Goal: Find specific page/section: Find specific page/section

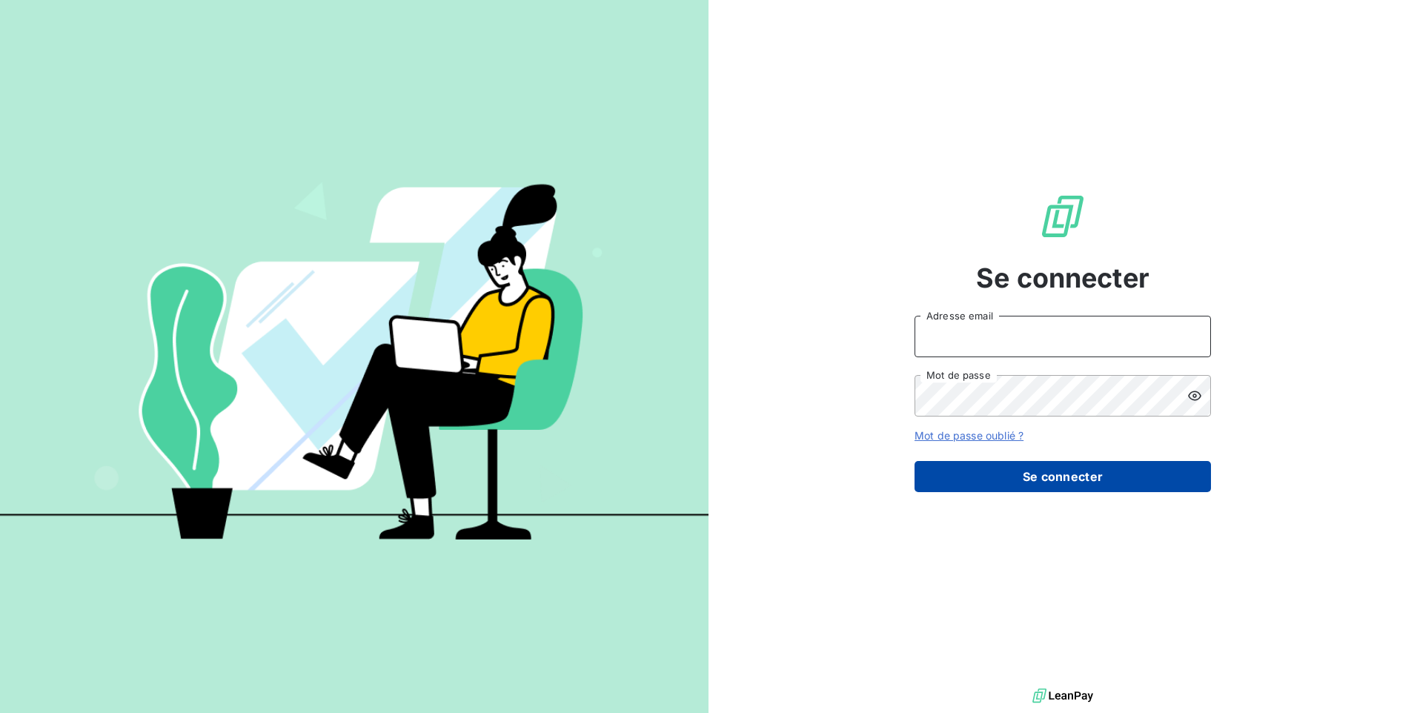
type input "[PERSON_NAME][EMAIL_ADDRESS][DOMAIN_NAME]"
click at [1059, 482] on button "Se connecter" at bounding box center [1062, 476] width 296 height 31
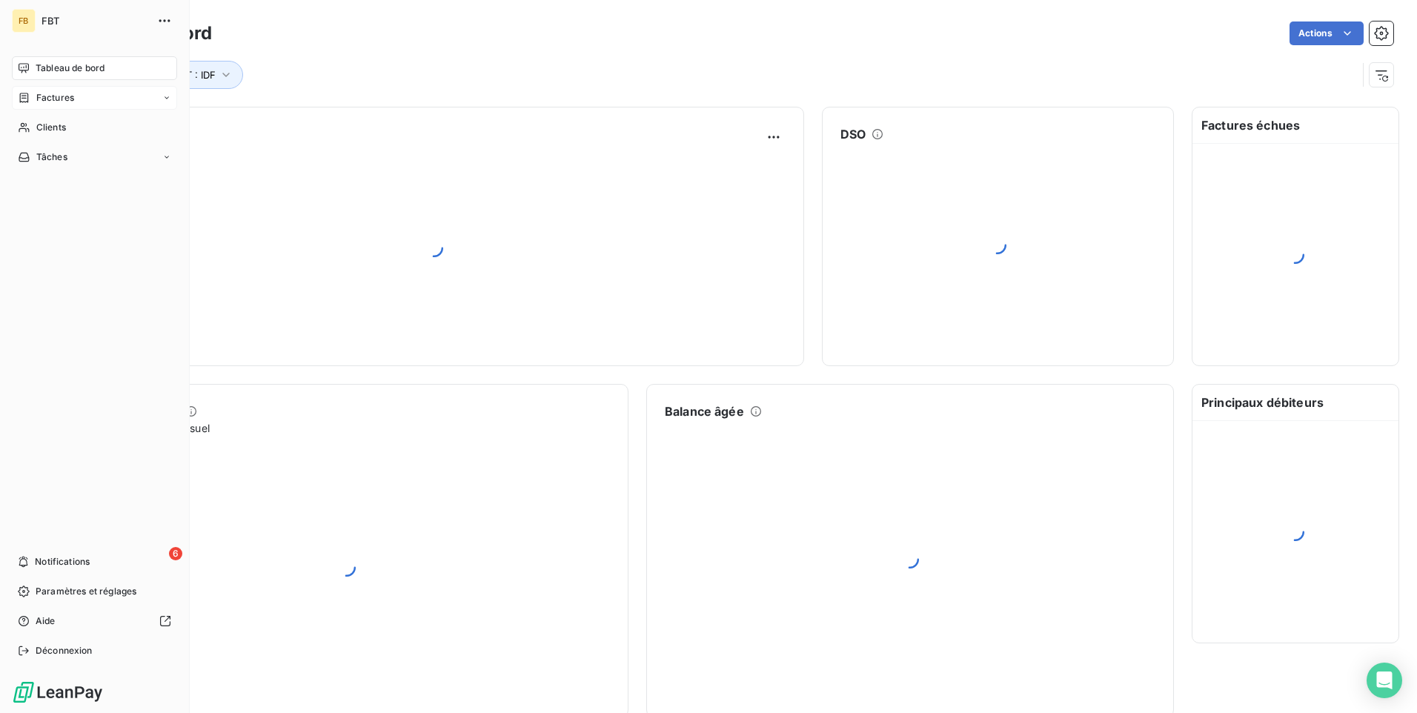
click at [41, 96] on span "Factures" at bounding box center [55, 97] width 38 height 13
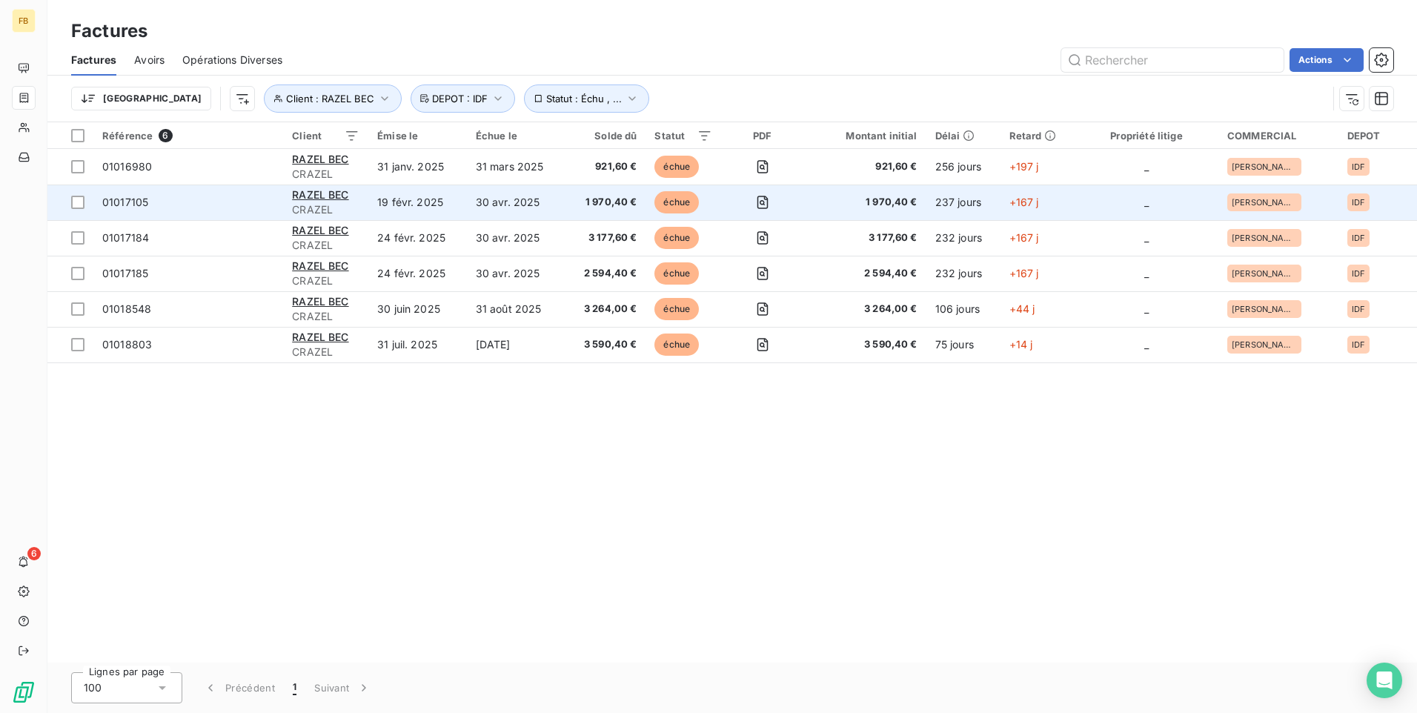
click at [536, 204] on td "30 avr. 2025" at bounding box center [516, 203] width 98 height 36
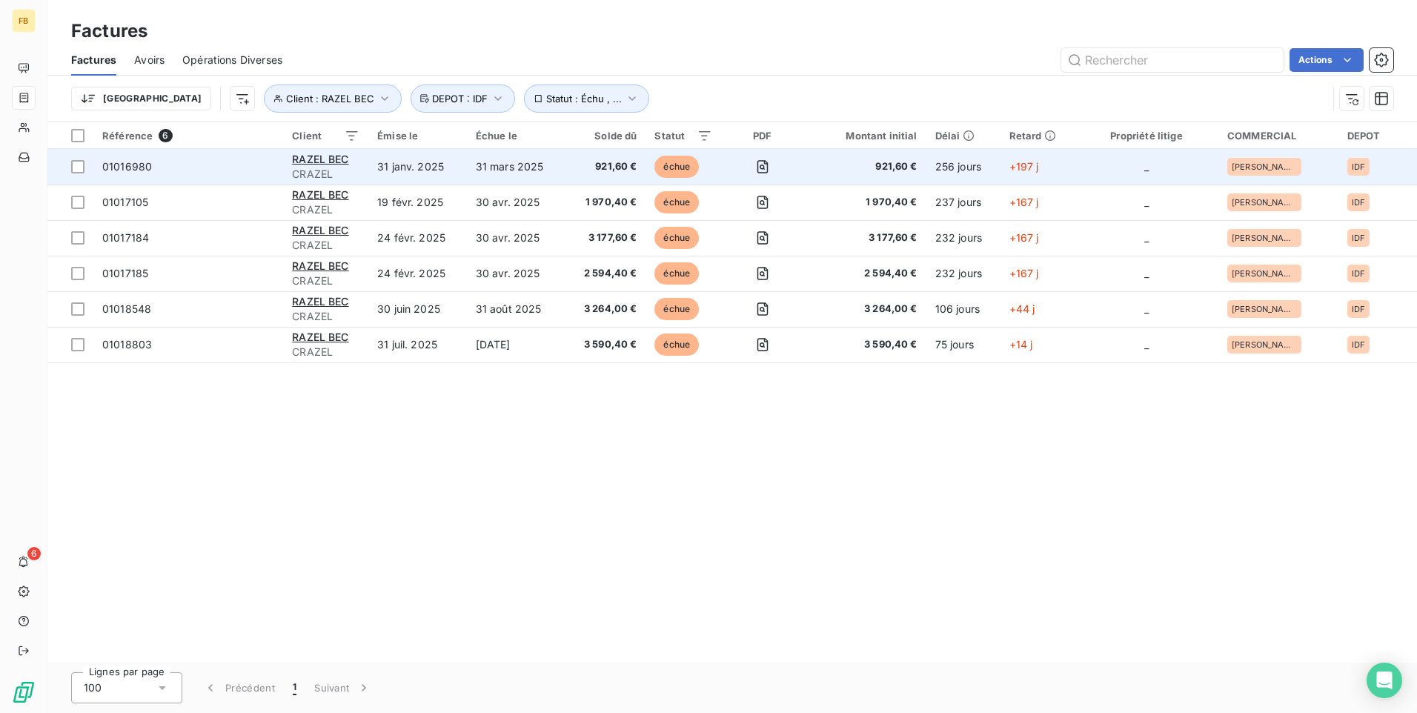
click at [431, 167] on td "31 janv. 2025" at bounding box center [417, 167] width 99 height 36
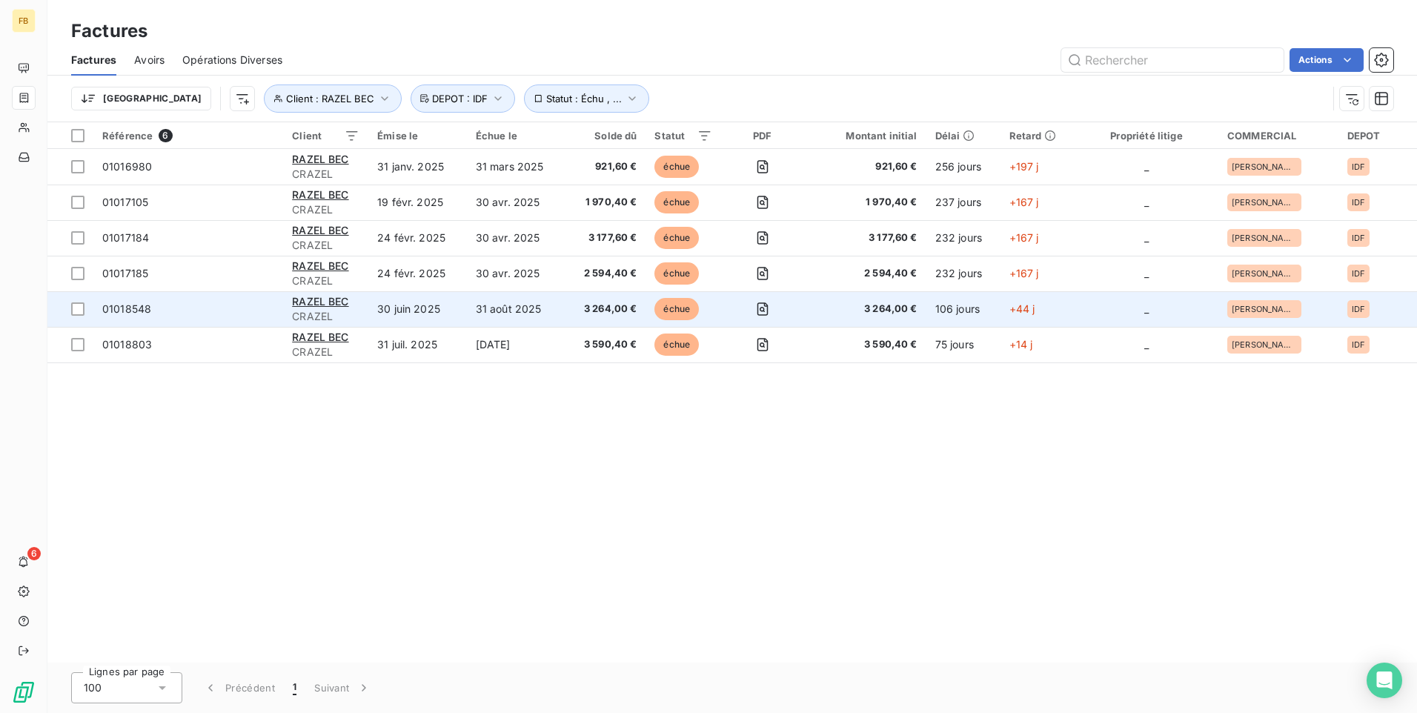
click at [439, 311] on td "30 juin 2025" at bounding box center [417, 309] width 99 height 36
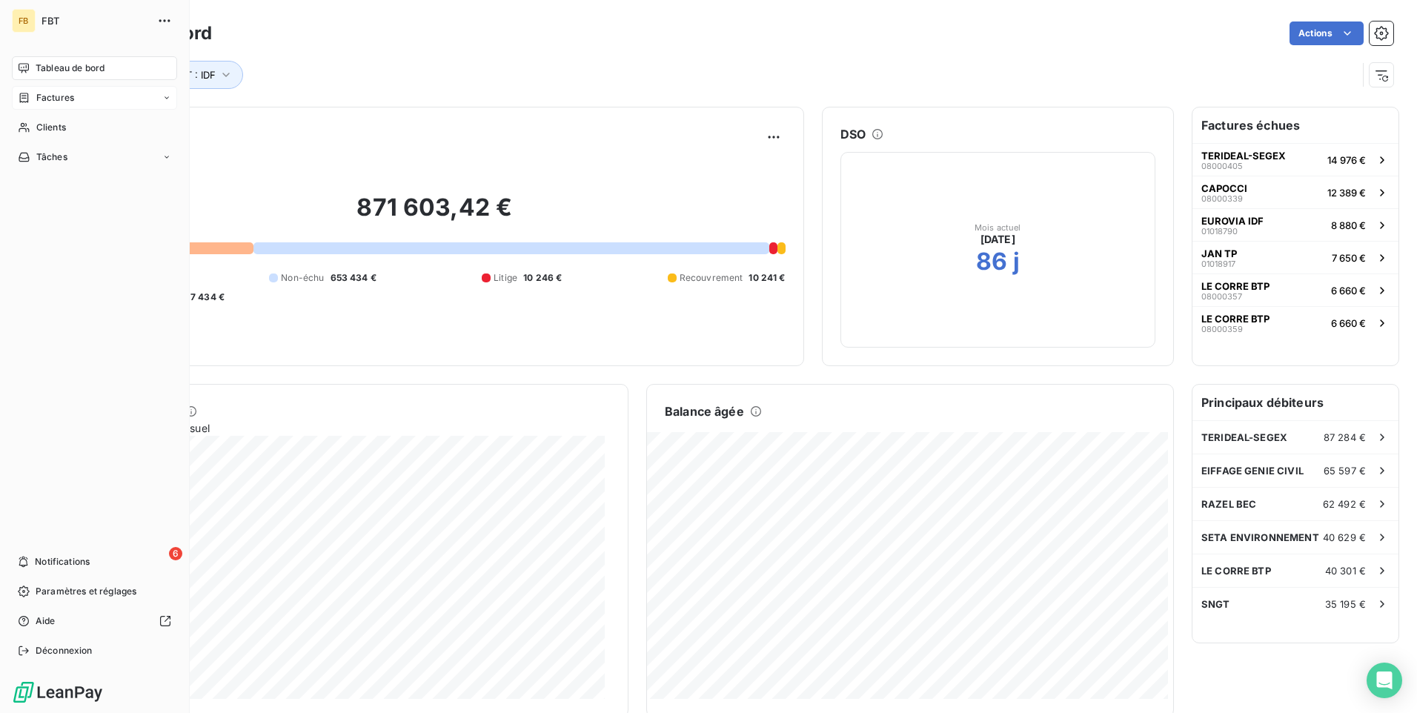
click at [65, 93] on span "Factures" at bounding box center [55, 97] width 38 height 13
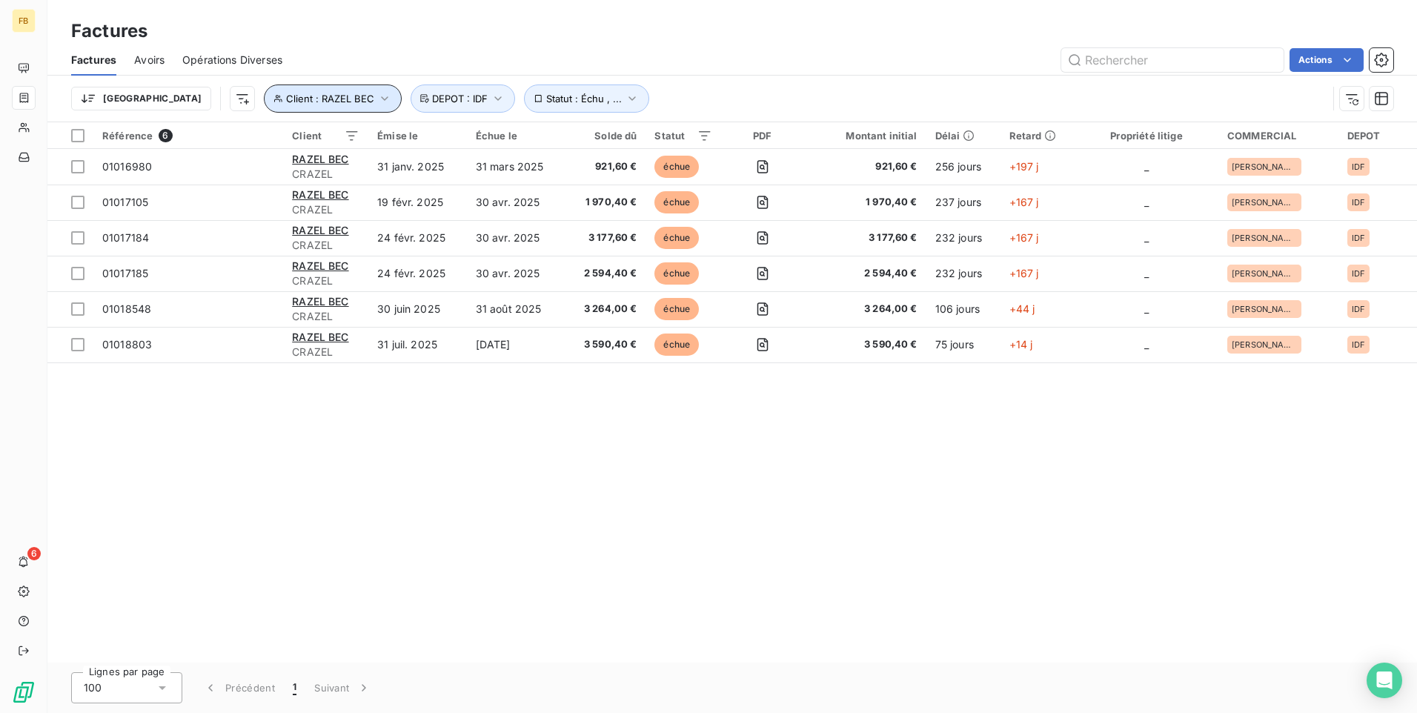
click at [377, 97] on icon "button" at bounding box center [384, 98] width 15 height 15
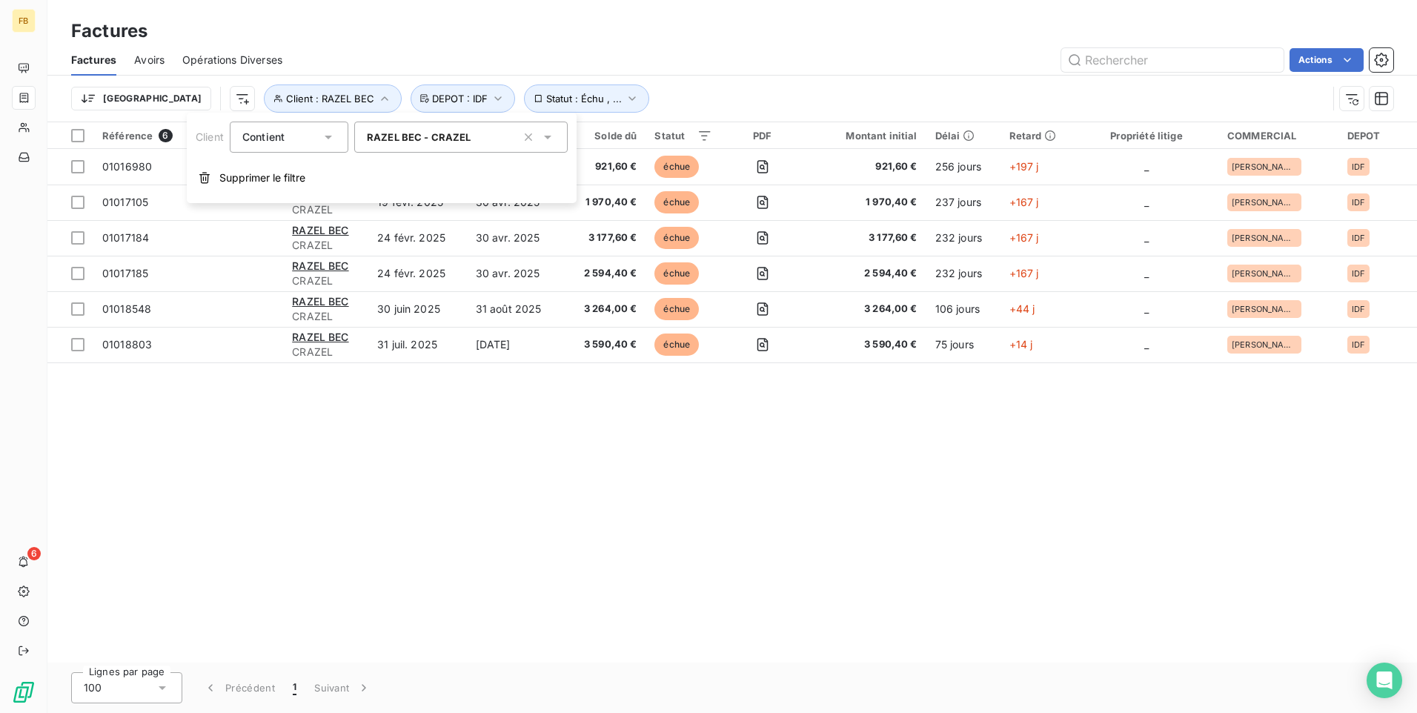
click at [485, 137] on div "RAZEL BEC - CRAZEL" at bounding box center [460, 137] width 213 height 31
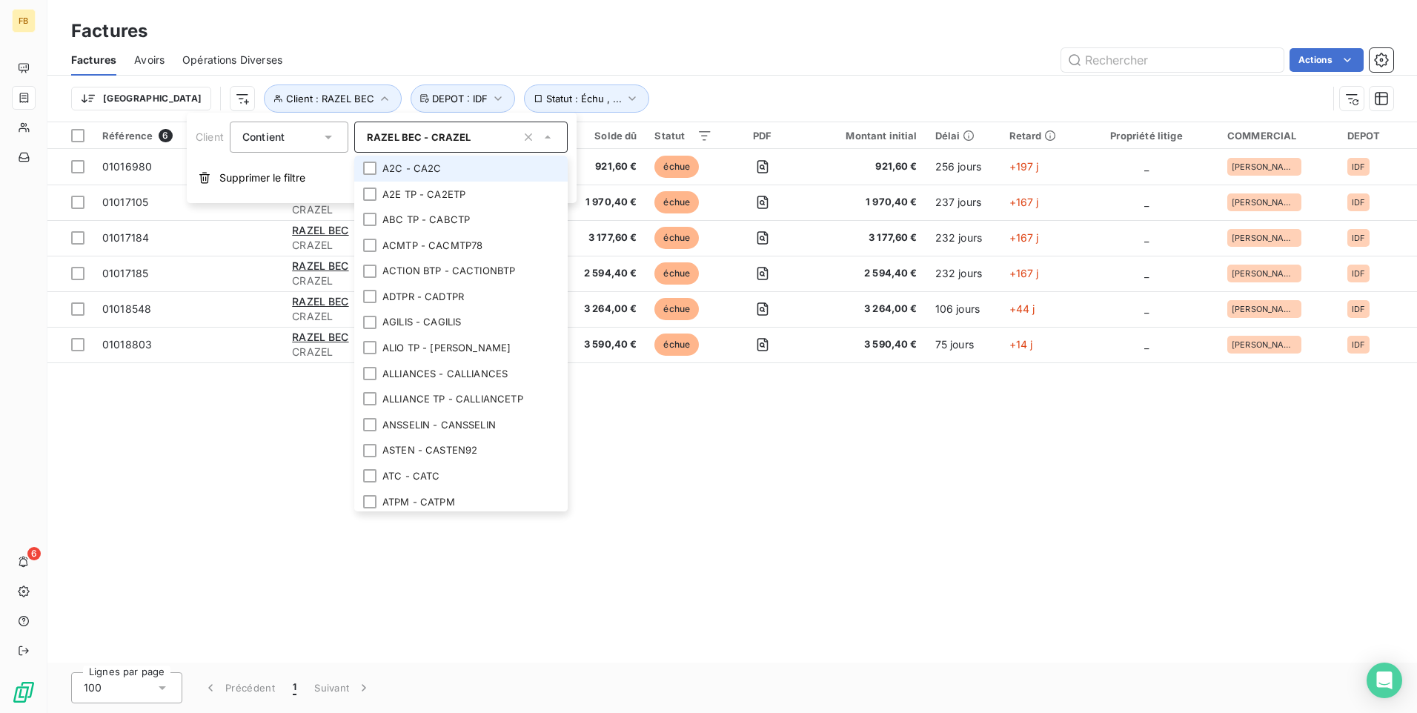
click at [483, 137] on input "text" at bounding box center [493, 136] width 45 height 13
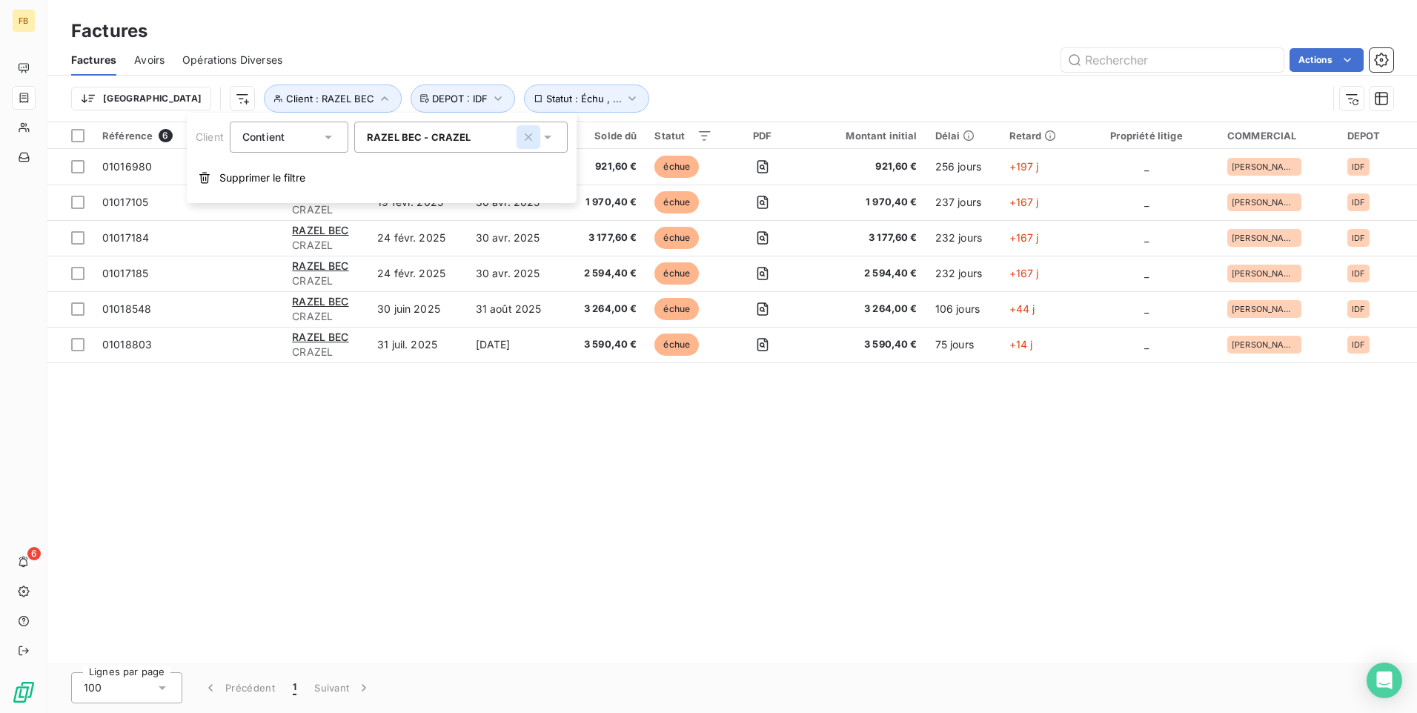
click at [523, 142] on div "RAZEL BEC - CRAZEL" at bounding box center [460, 137] width 213 height 31
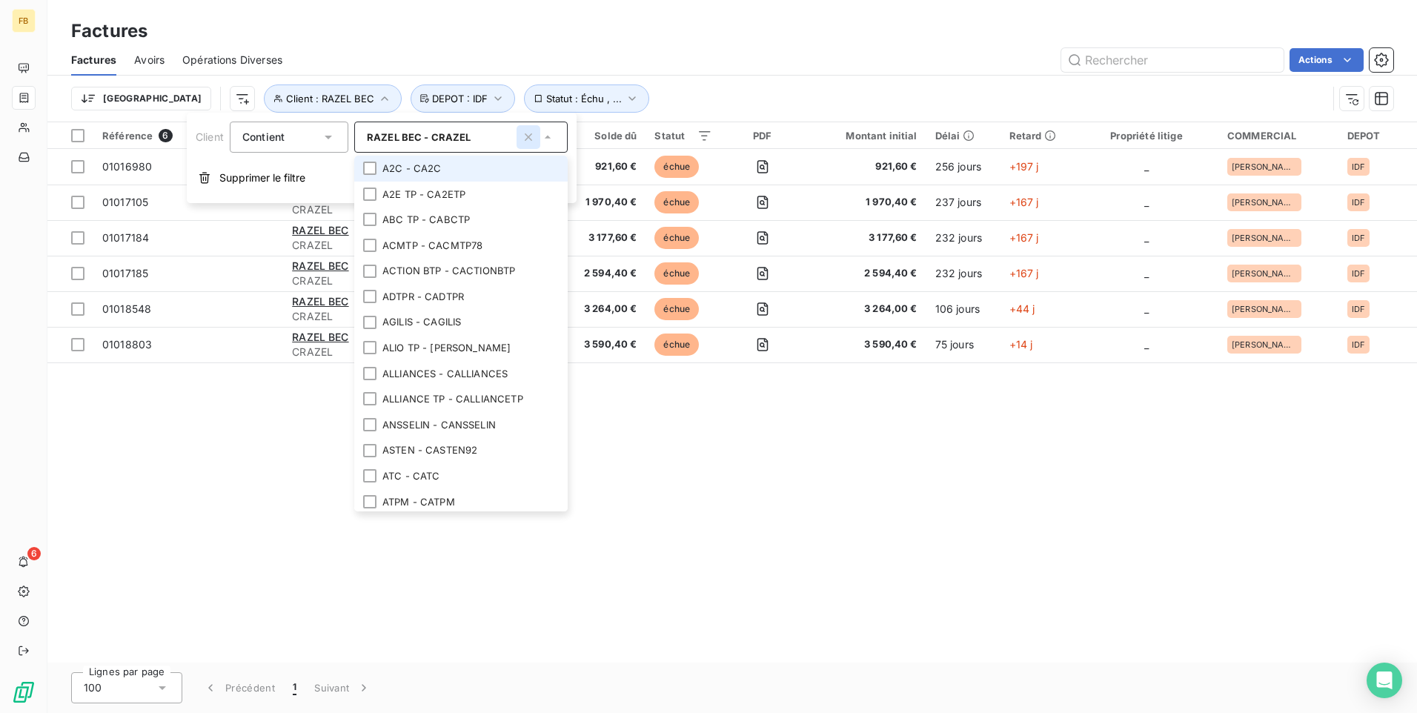
click at [528, 133] on icon "button" at bounding box center [528, 137] width 15 height 15
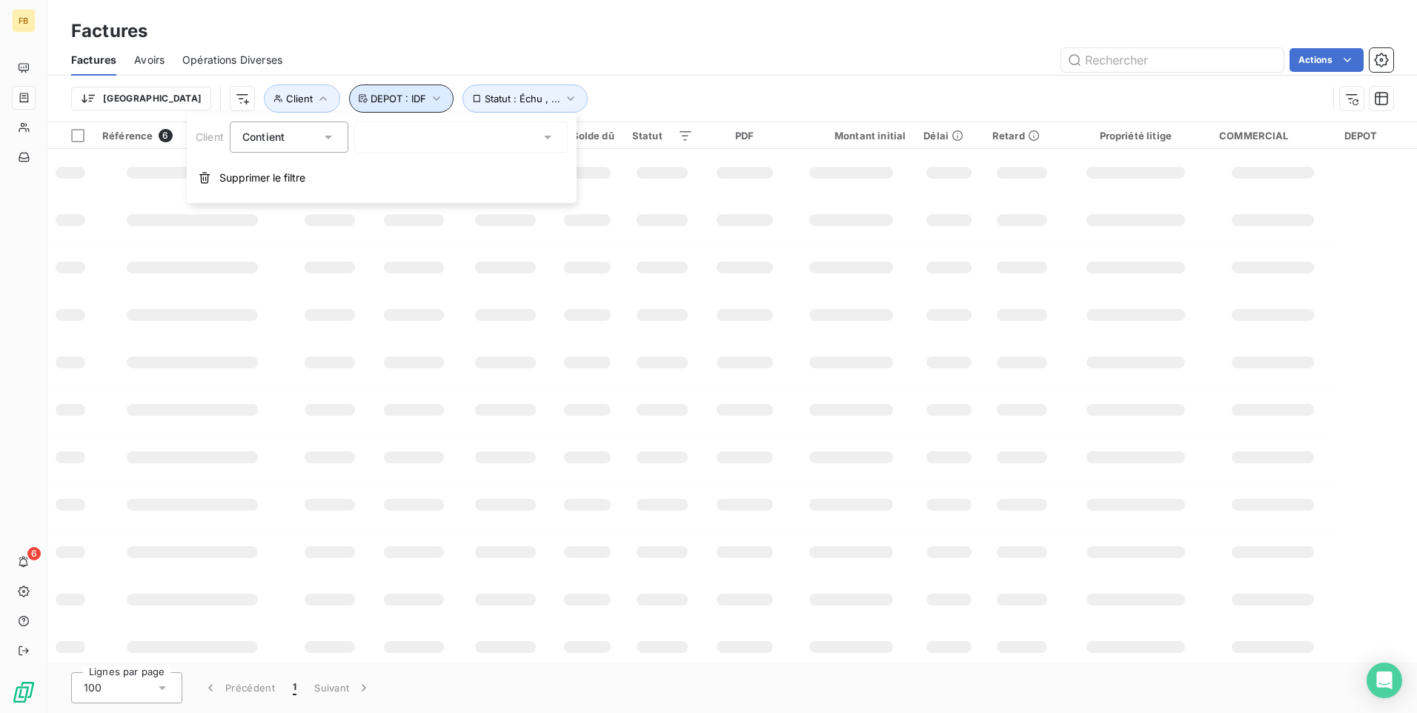
click at [429, 100] on icon "button" at bounding box center [436, 98] width 15 height 15
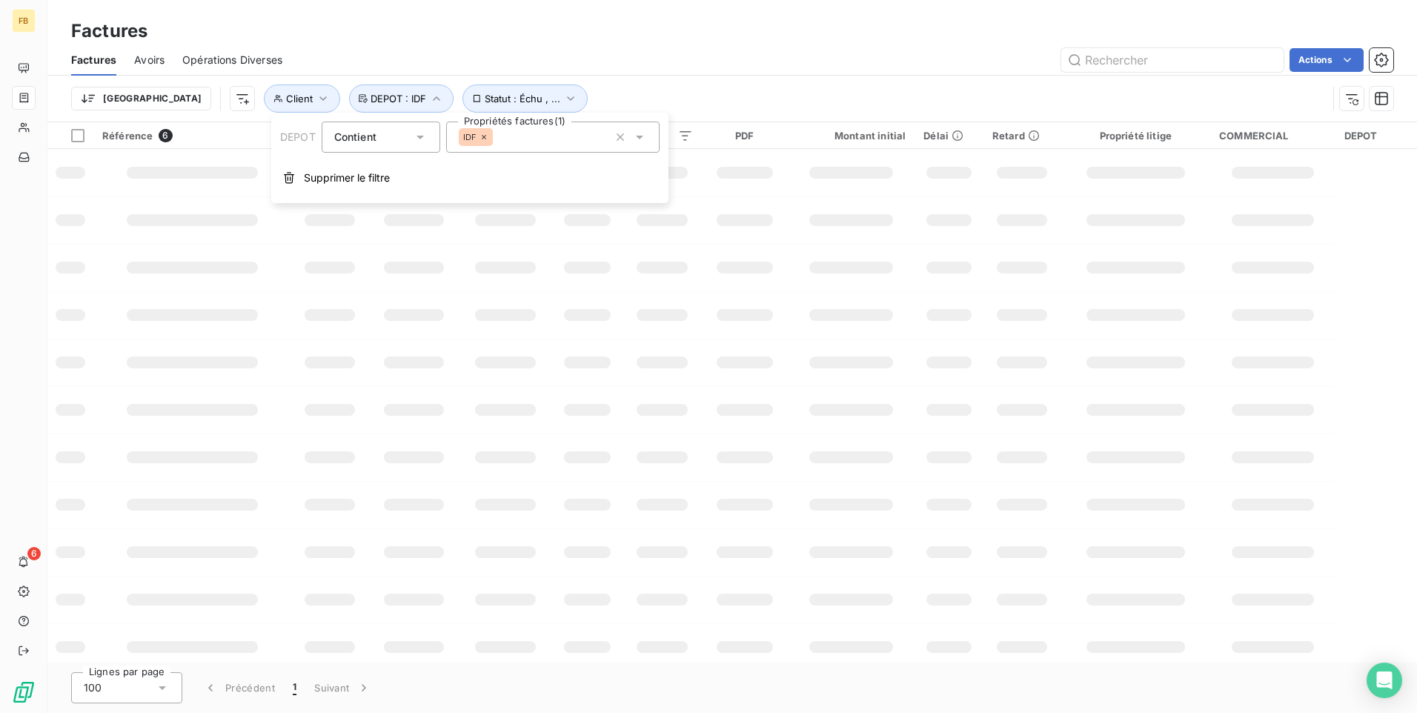
click at [202, 214] on div at bounding box center [192, 220] width 130 height 12
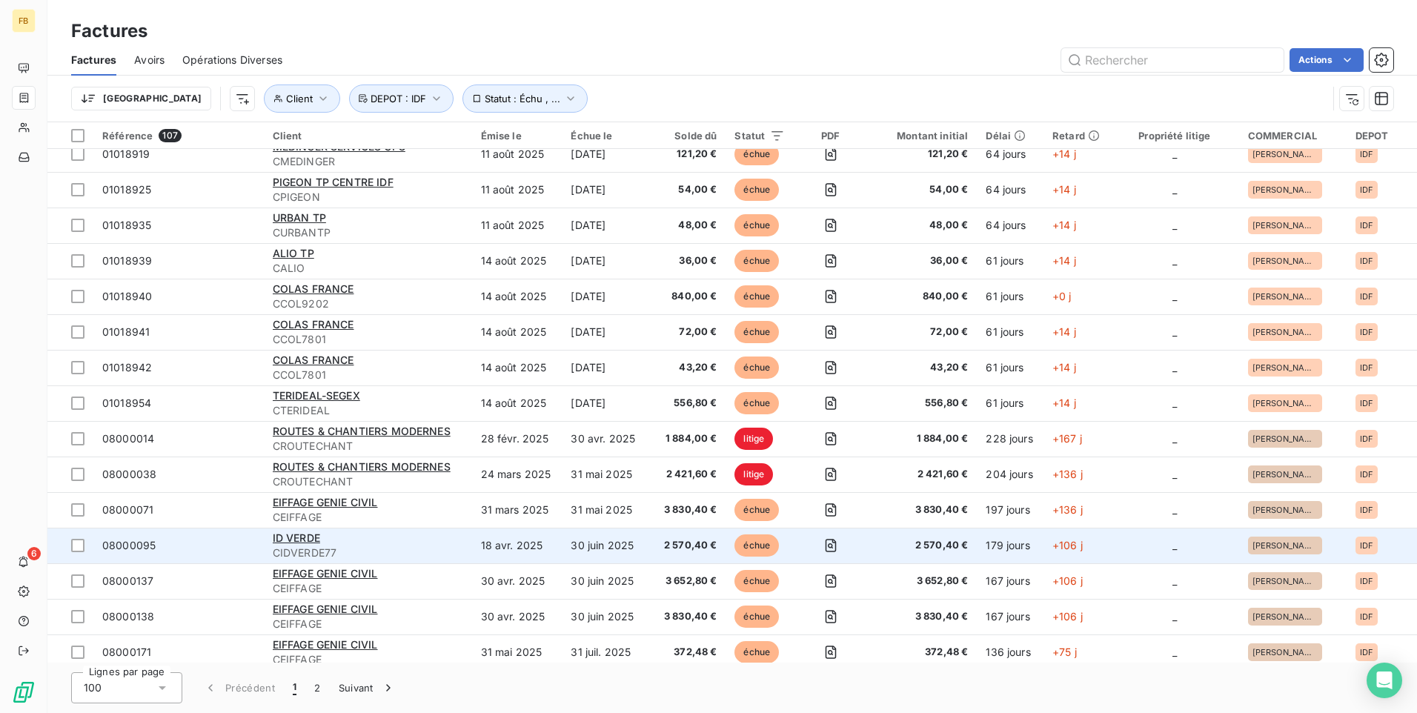
scroll to position [2081, 0]
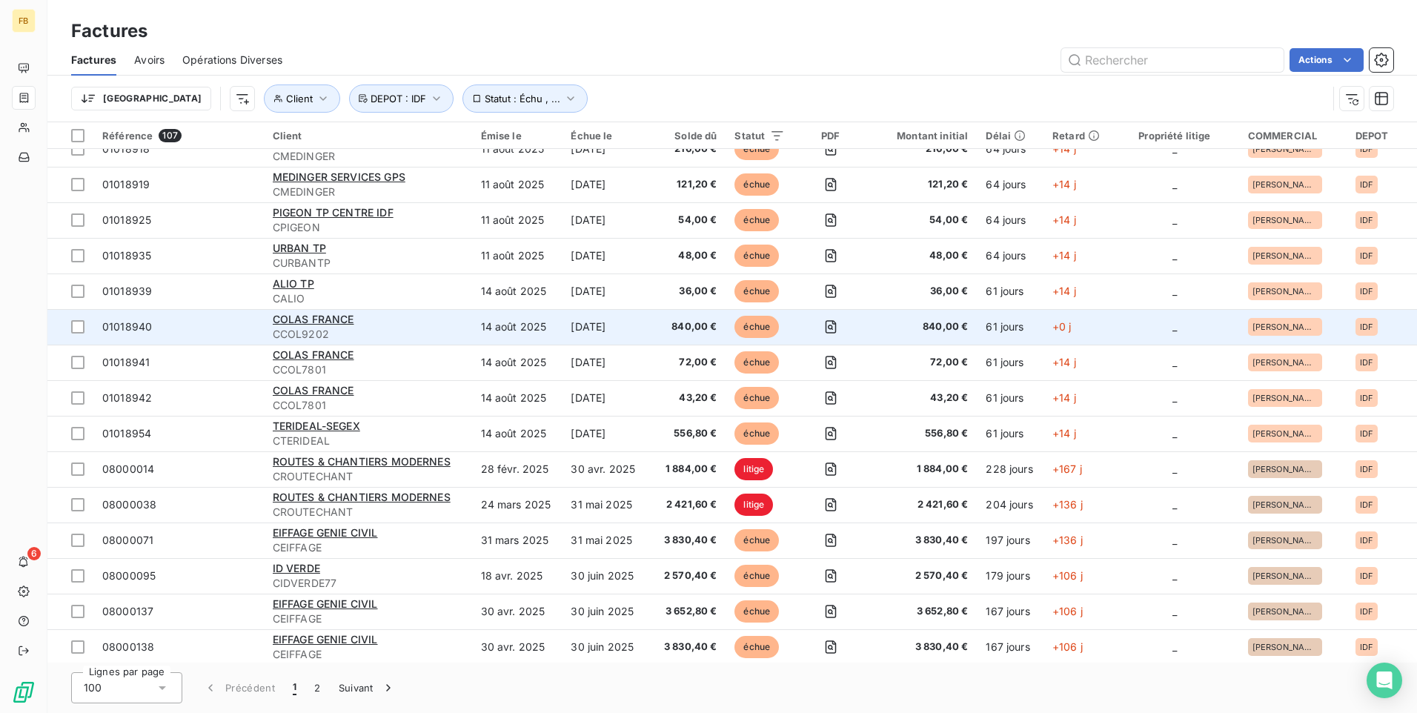
click at [660, 320] on span "840,00 €" at bounding box center [688, 326] width 58 height 15
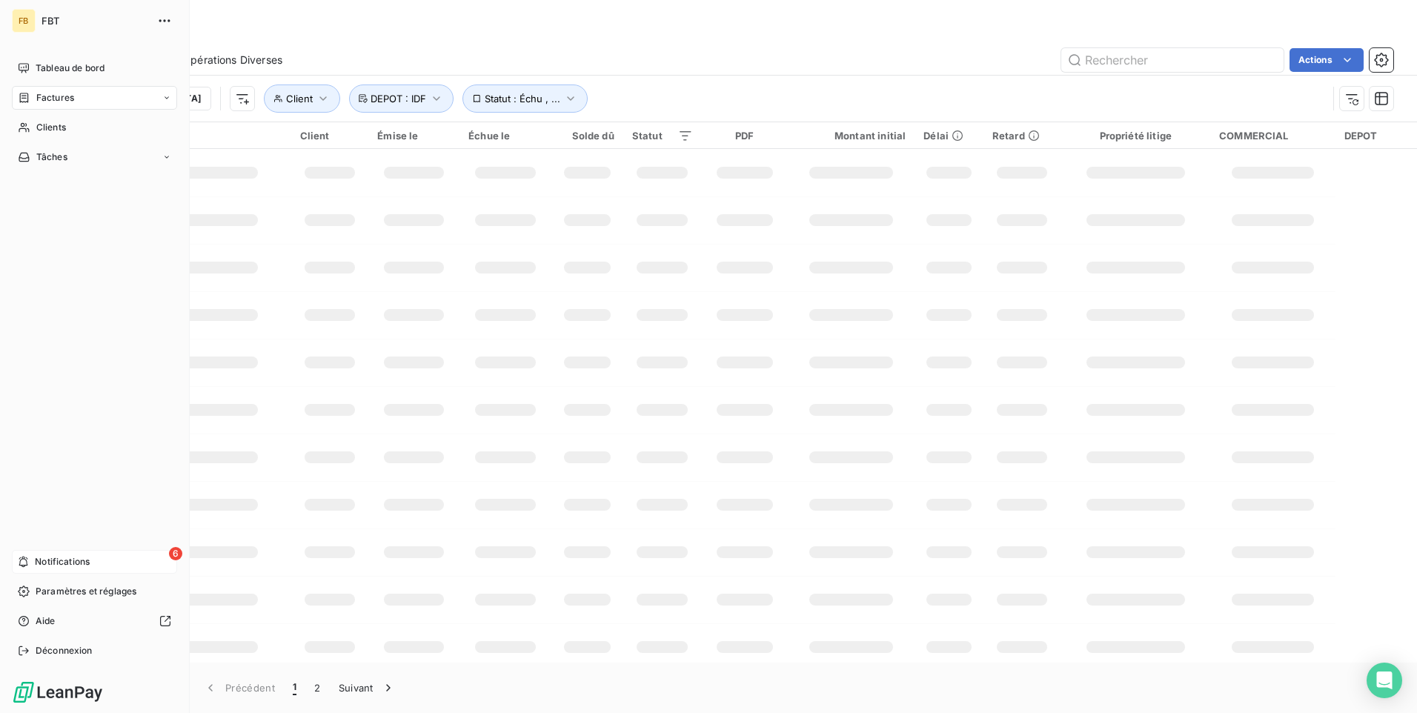
click at [48, 558] on span "Notifications" at bounding box center [62, 561] width 55 height 13
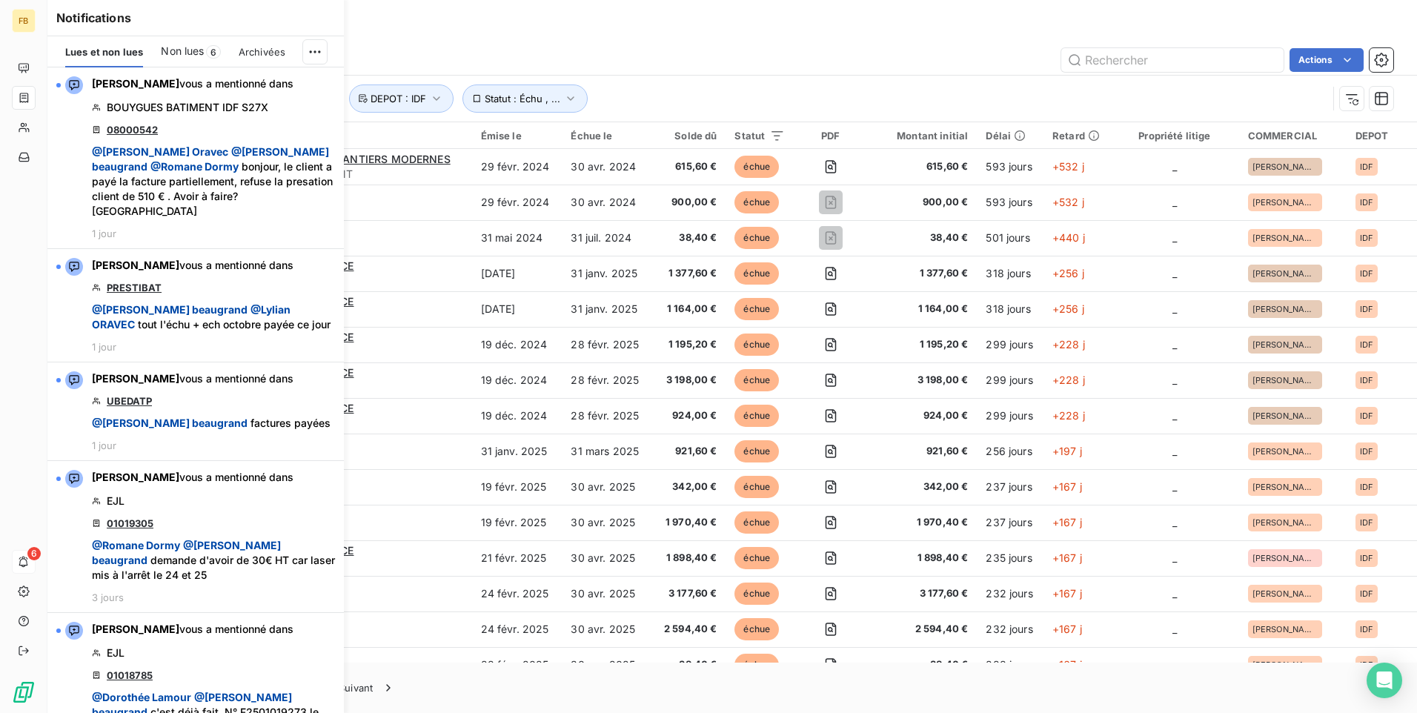
click at [33, 555] on div "Notifications Lues et non lues Non lues 6 Archivées [PERSON_NAME] vous a mentio…" at bounding box center [181, 356] width 296 height 713
click at [384, 30] on div "Factures" at bounding box center [731, 31] width 1369 height 27
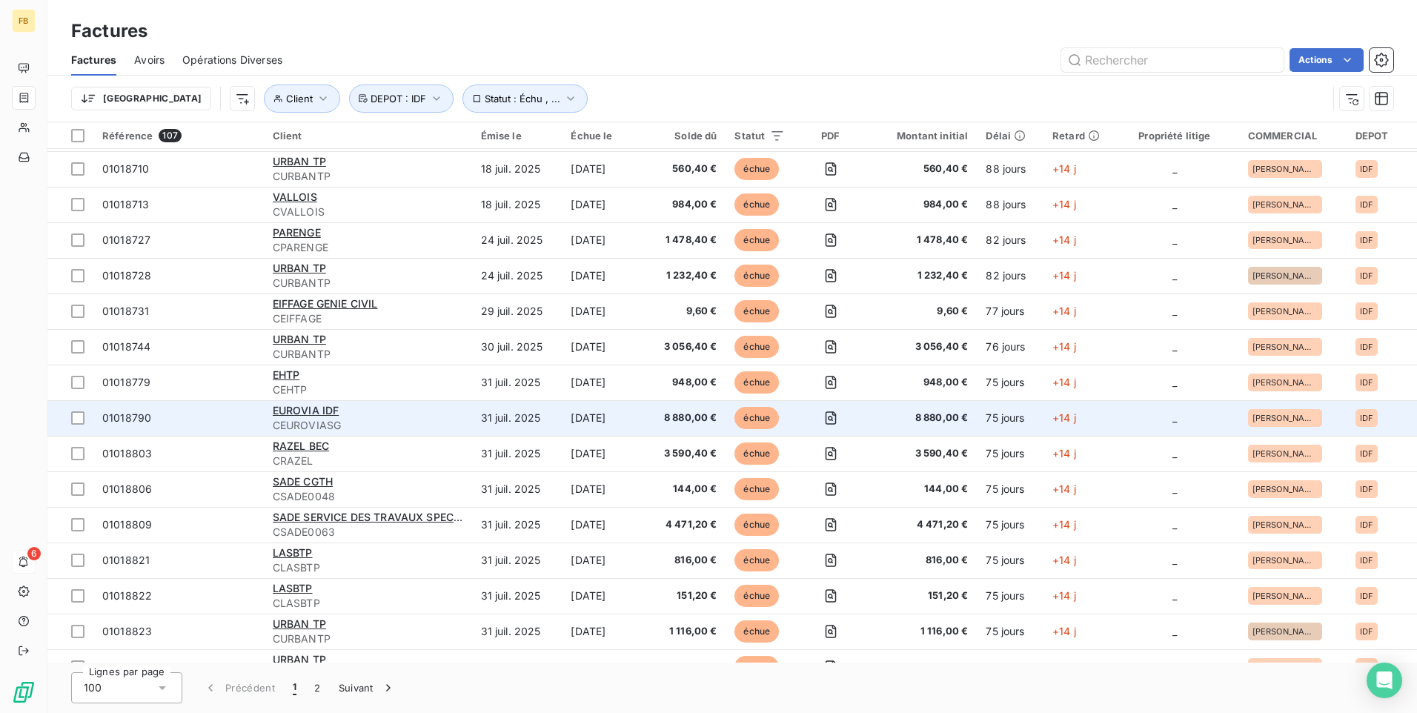
scroll to position [1112, 0]
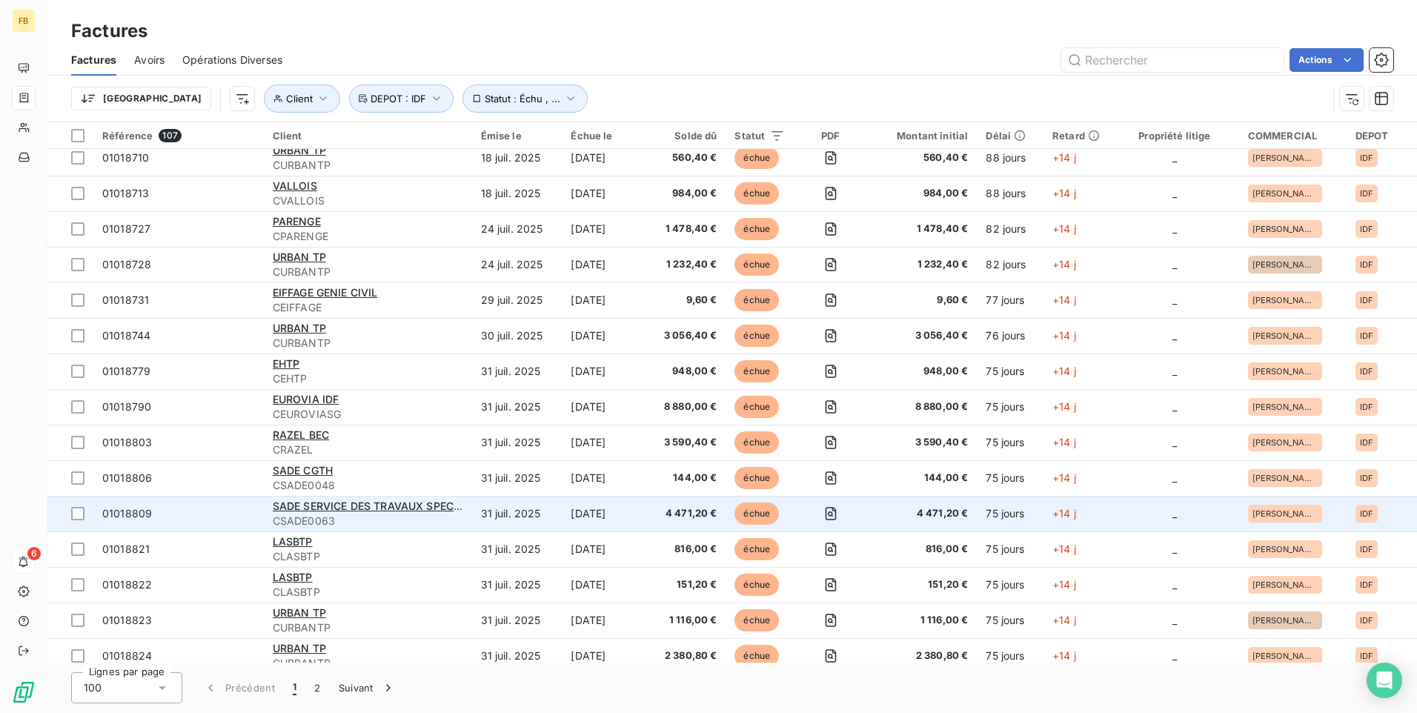
click at [396, 514] on span "CSADE0063" at bounding box center [368, 521] width 190 height 15
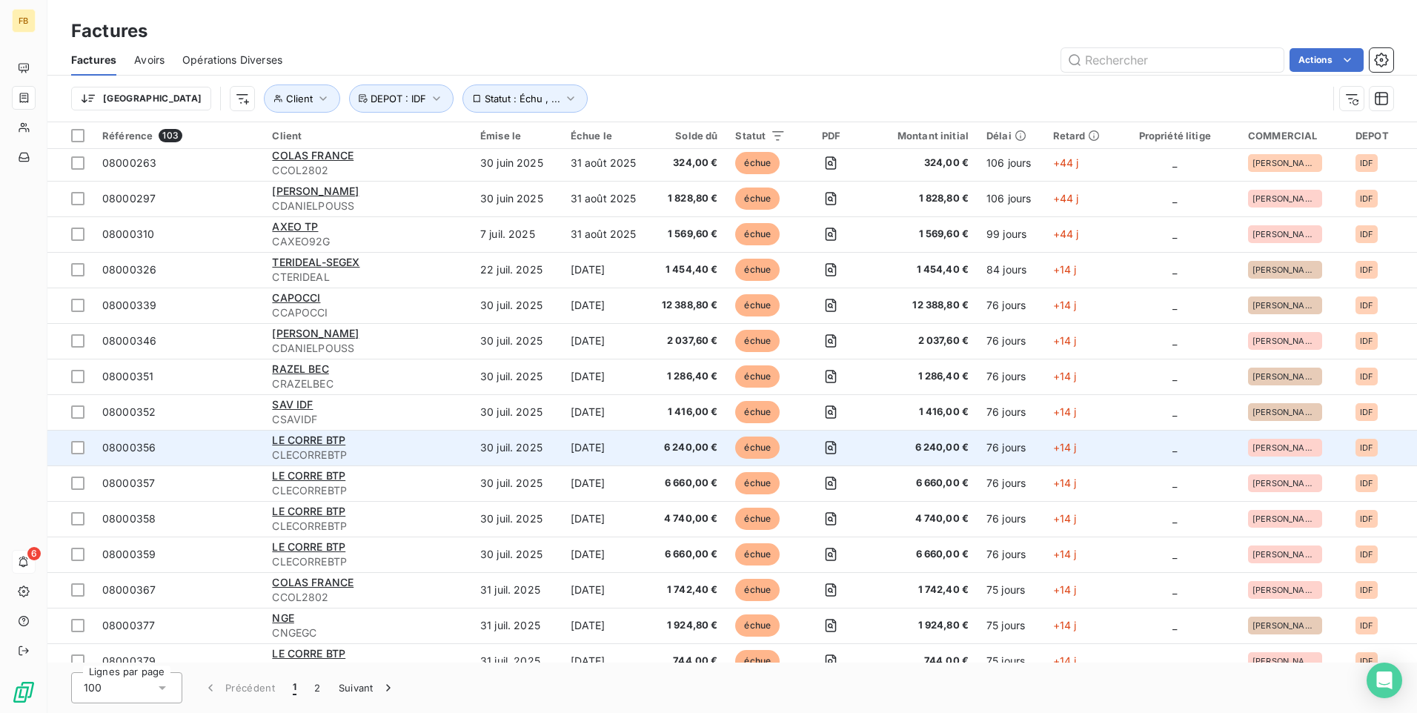
scroll to position [2896, 0]
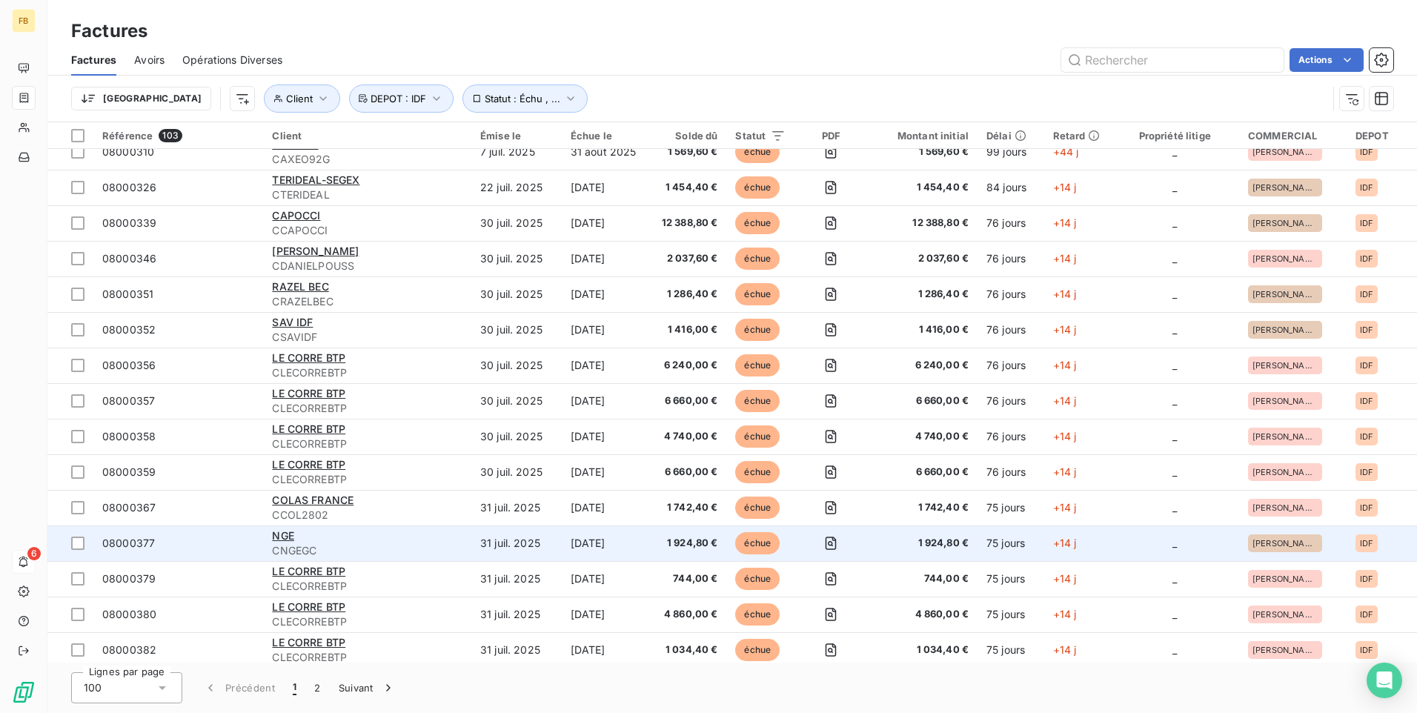
click at [648, 542] on td "[DATE]" at bounding box center [606, 543] width 88 height 36
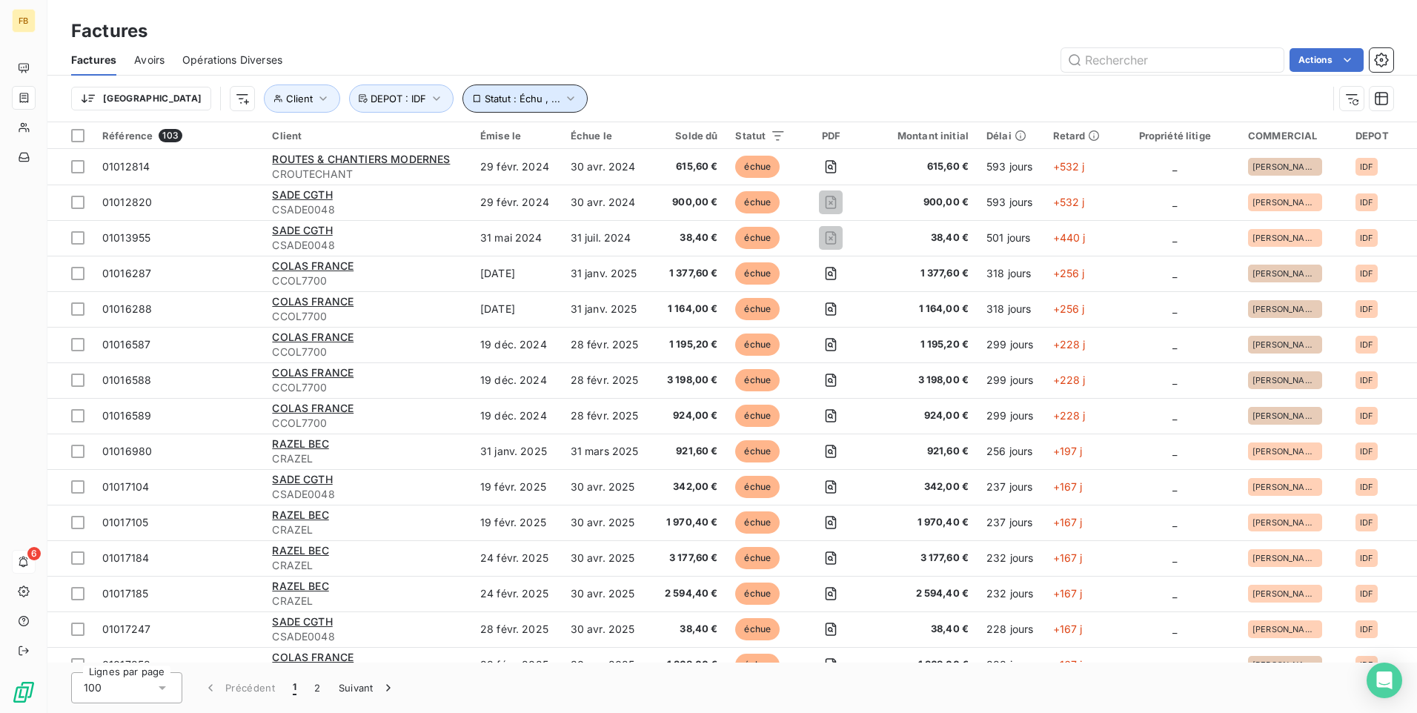
click at [563, 97] on icon "button" at bounding box center [570, 98] width 15 height 15
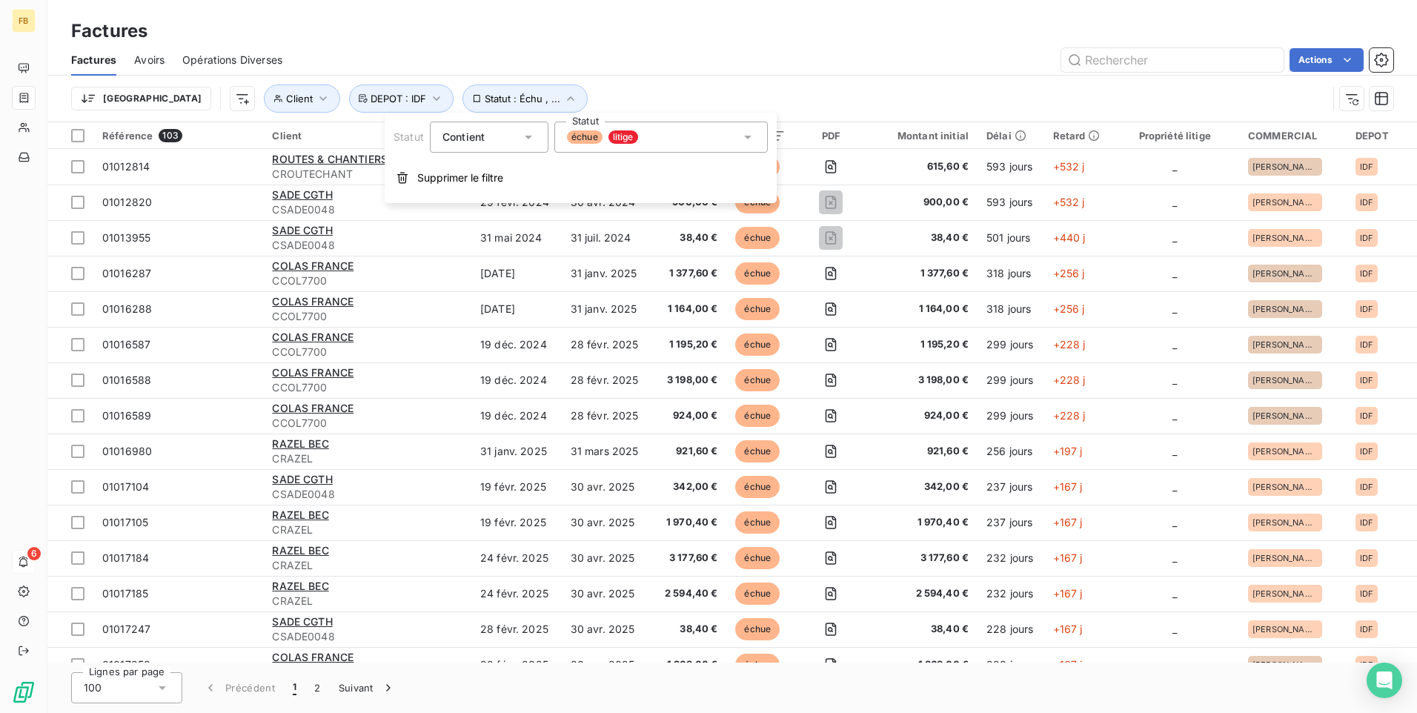
click at [586, 135] on span "échue" at bounding box center [585, 136] width 36 height 13
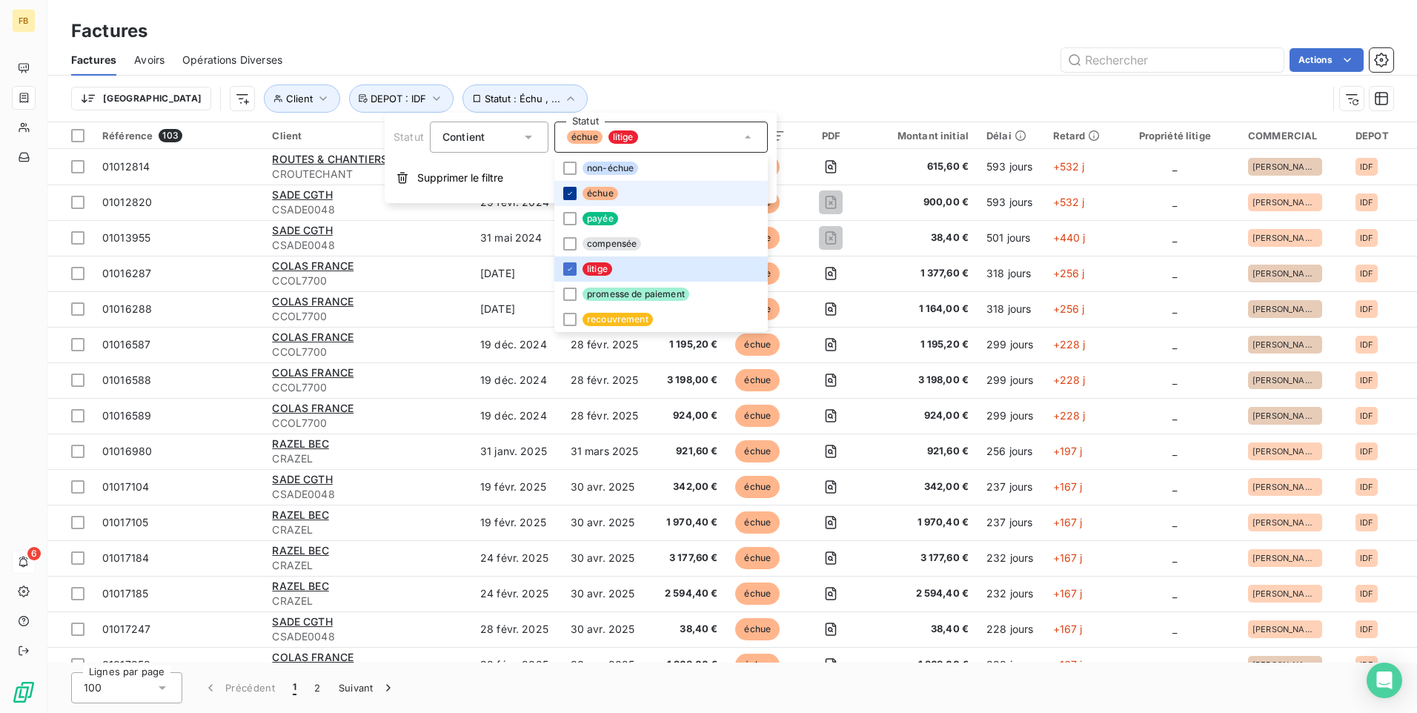
click at [573, 193] on icon at bounding box center [569, 193] width 9 height 9
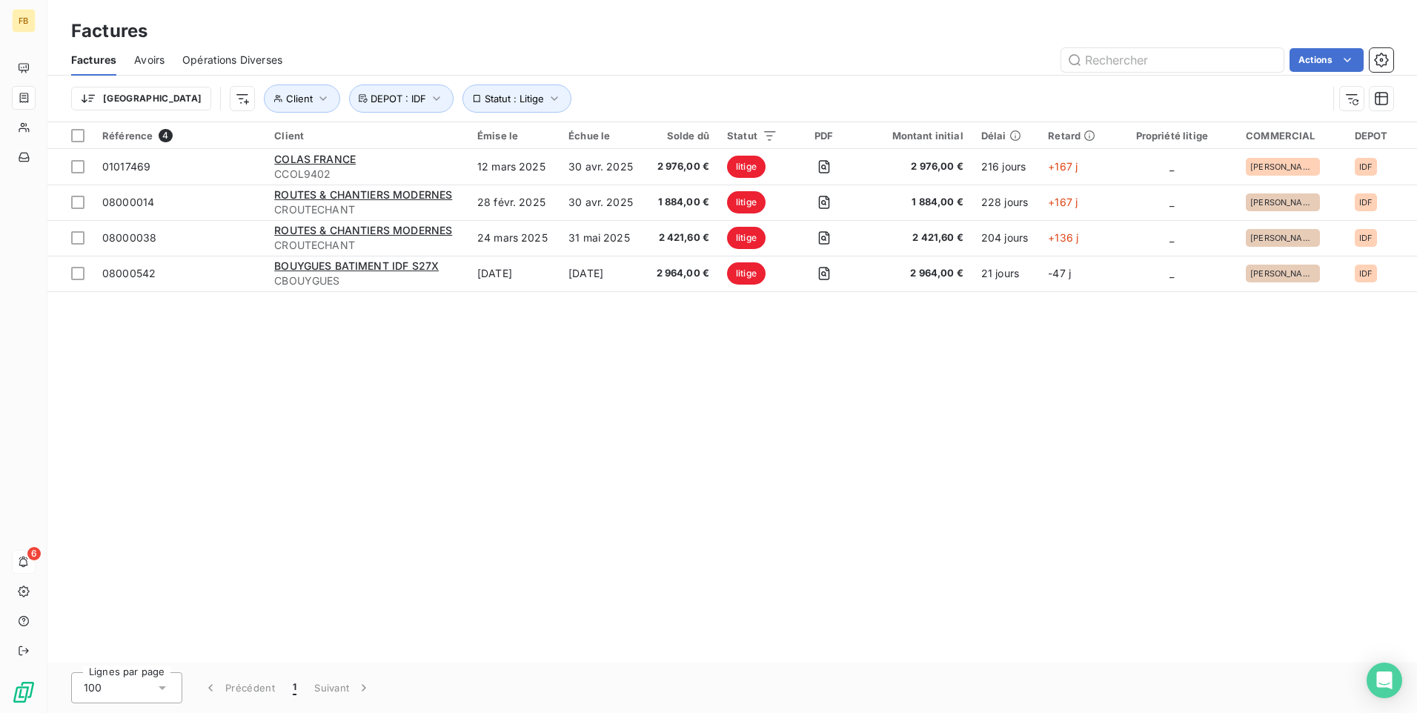
click at [640, 101] on div "Trier Client Statut : Litige DEPOT : IDF" at bounding box center [699, 98] width 1256 height 28
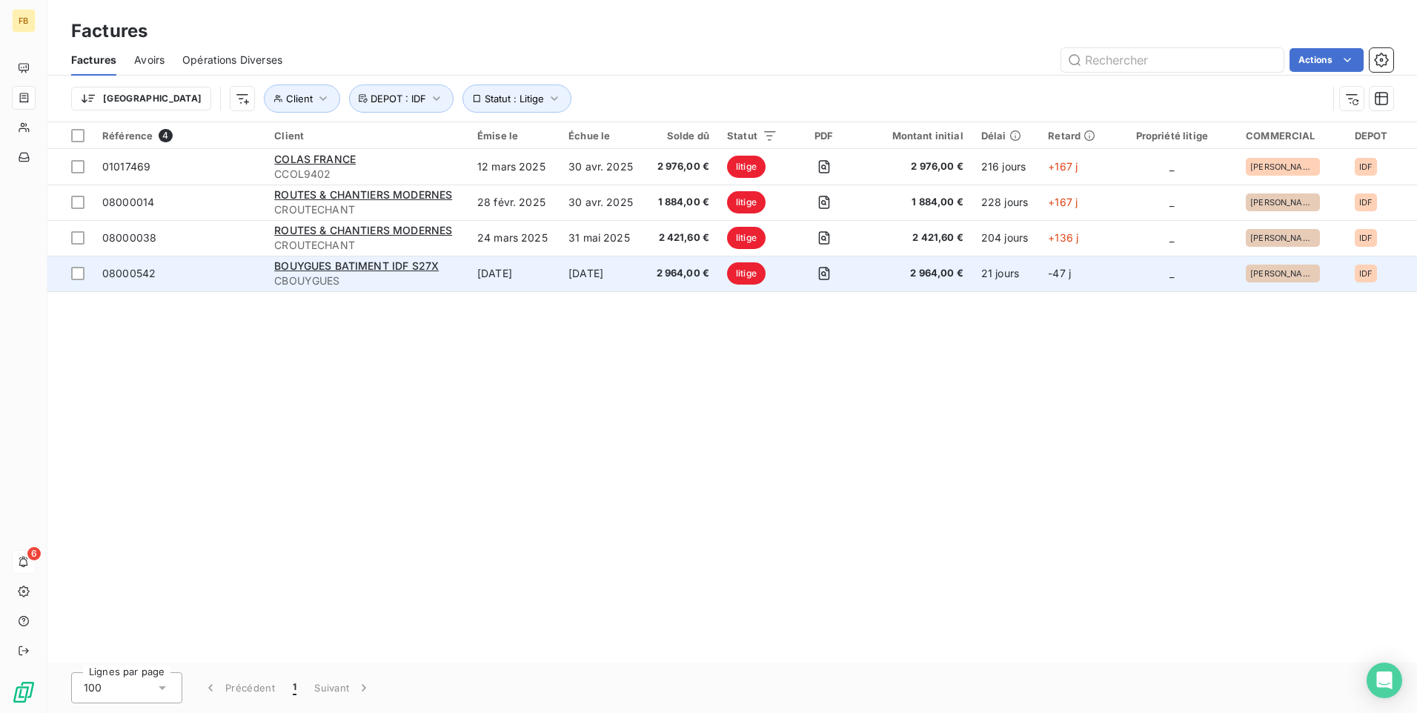
click at [453, 266] on div "BOUYGUES BATIMENT IDF S27X" at bounding box center [366, 266] width 185 height 15
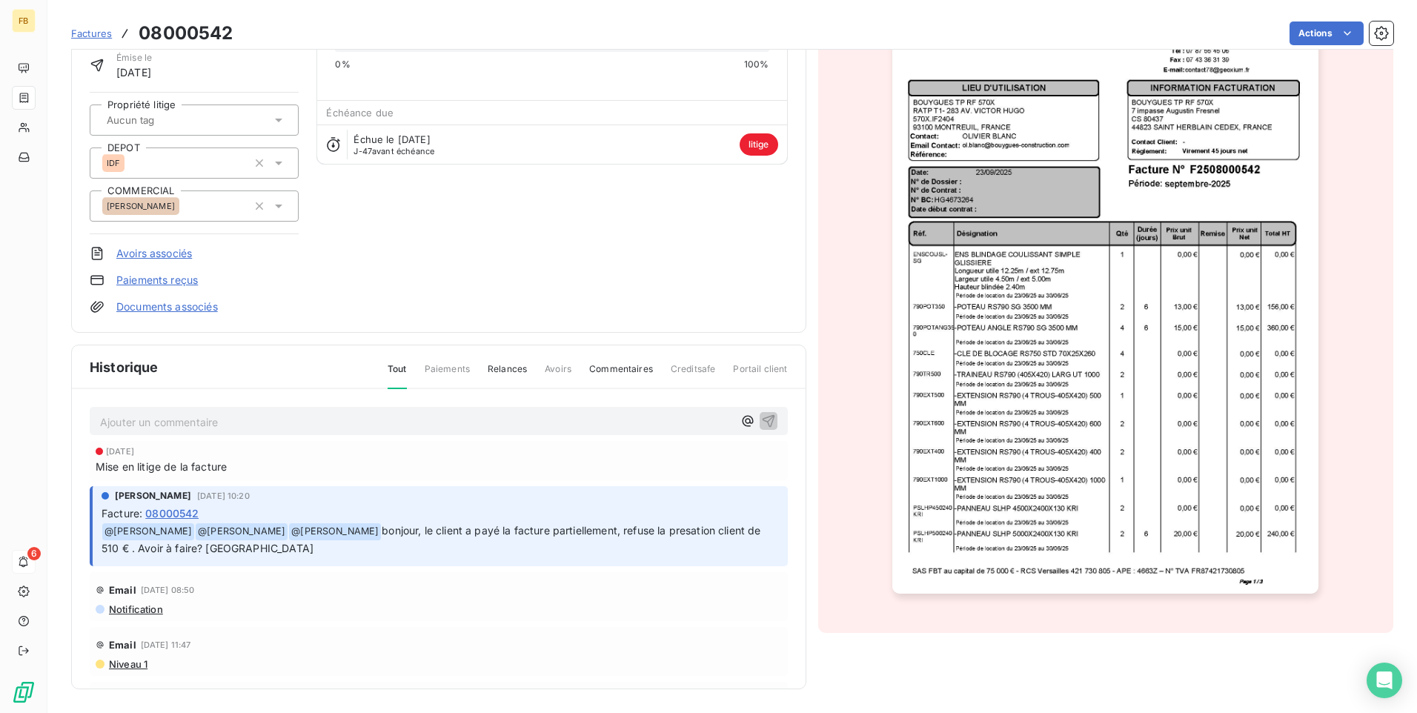
scroll to position [33, 0]
